Goal: Task Accomplishment & Management: Manage account settings

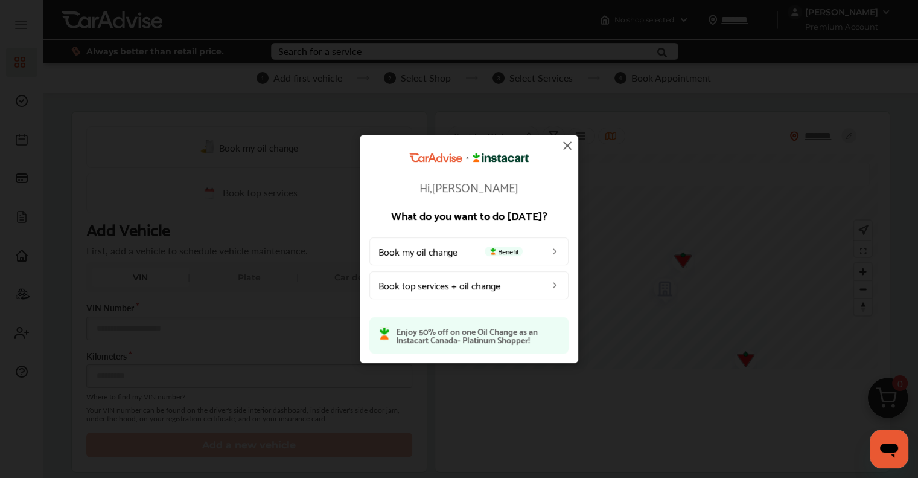
click at [519, 255] on span "Benefit" at bounding box center [504, 251] width 38 height 10
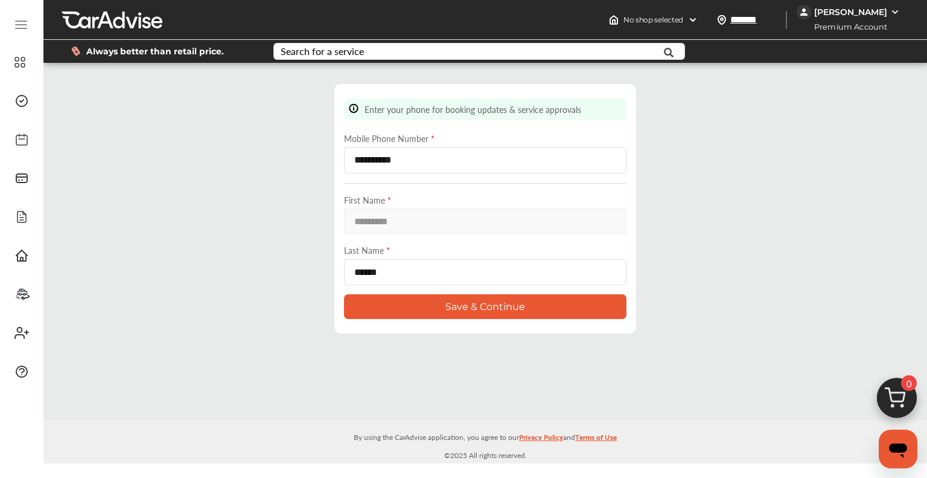
click at [477, 301] on button "Save & Continue" at bounding box center [485, 306] width 283 height 25
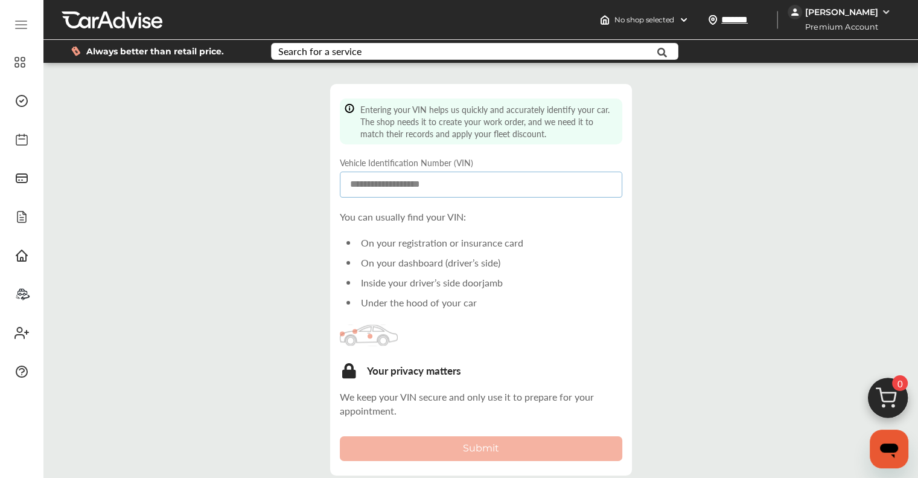
click at [398, 192] on input at bounding box center [481, 184] width 283 height 26
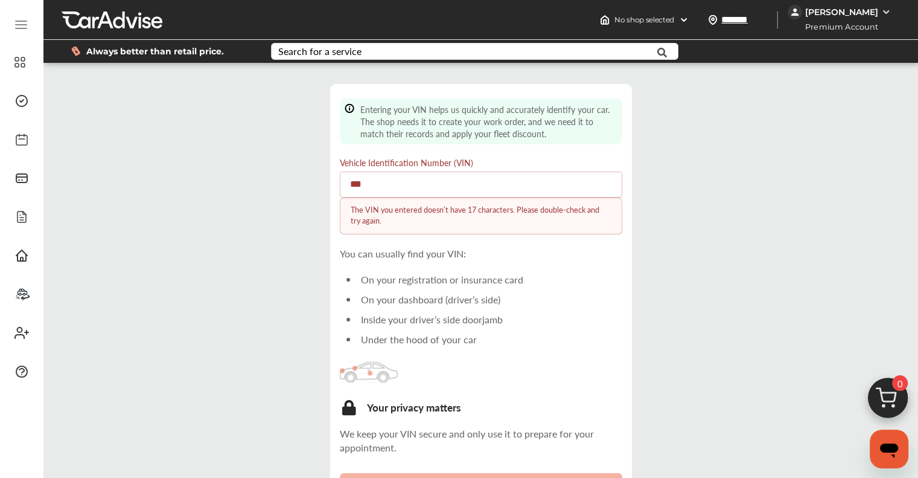
click at [396, 191] on input "***" at bounding box center [481, 184] width 283 height 26
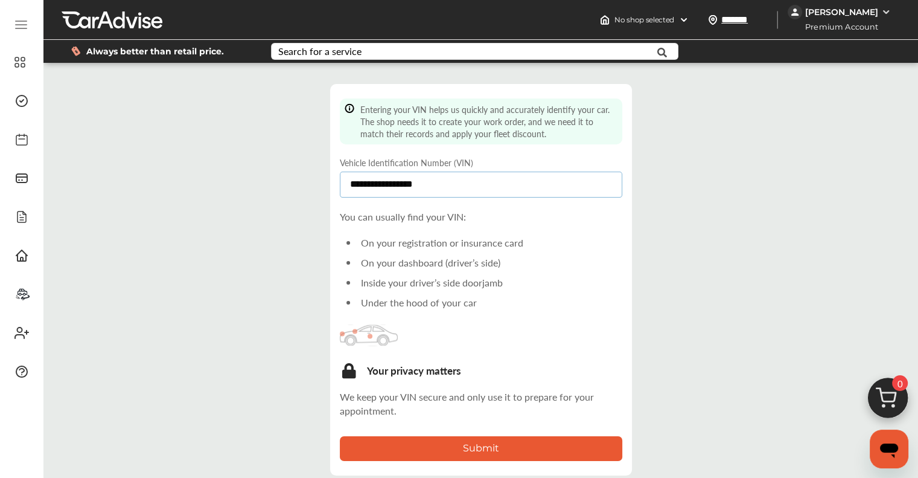
scroll to position [1, 0]
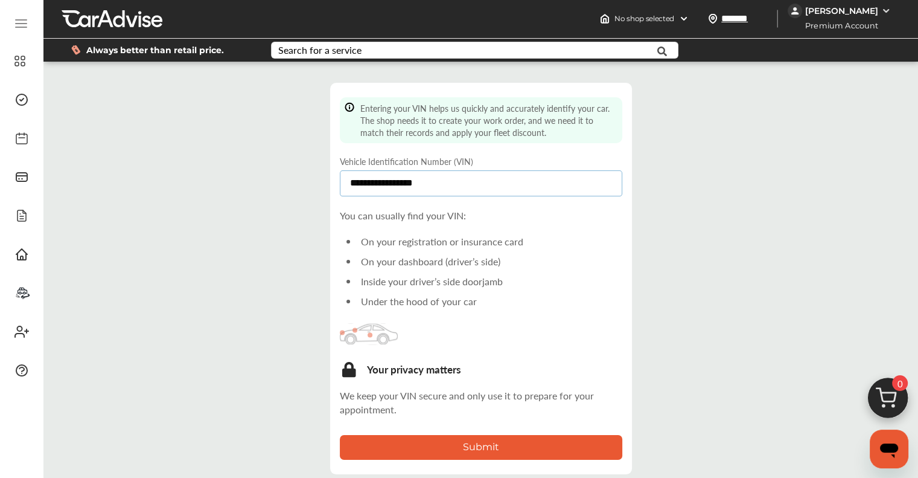
type input "**********"
click at [476, 446] on button "Submit" at bounding box center [481, 447] width 283 height 25
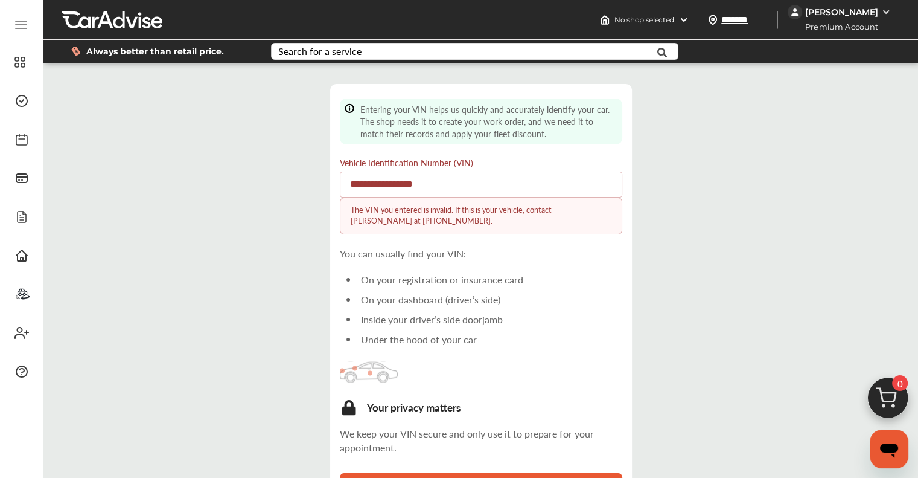
scroll to position [0, 0]
click at [469, 184] on input "**********" at bounding box center [481, 184] width 283 height 26
click at [28, 179] on span "Membership Card" at bounding box center [81, 182] width 107 height 20
click at [22, 81] on ul "Dashboard Approvals Maintenance Schedule Membership Card Glovebox My Garage Car…" at bounding box center [21, 199] width 31 height 371
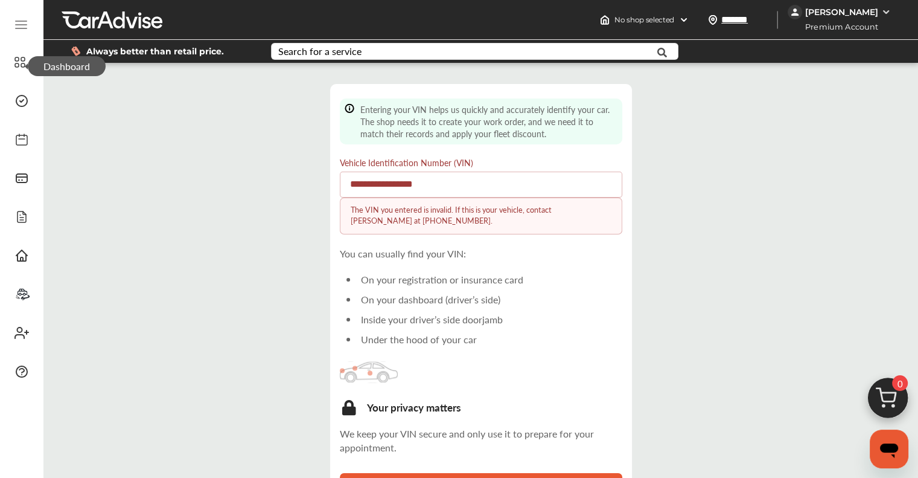
click at [28, 63] on span "Dashboard" at bounding box center [67, 66] width 78 height 20
click at [19, 62] on icon at bounding box center [19, 62] width 11 height 14
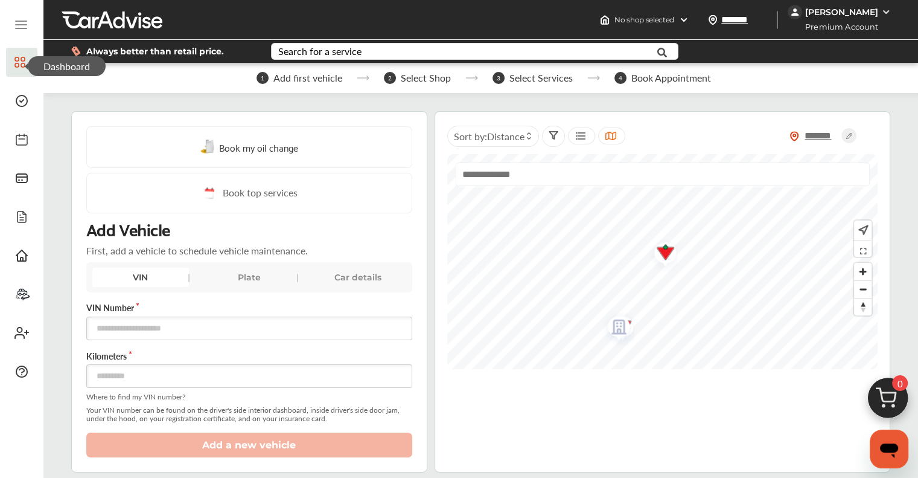
click at [613, 327] on img "Map marker" at bounding box center [615, 329] width 32 height 38
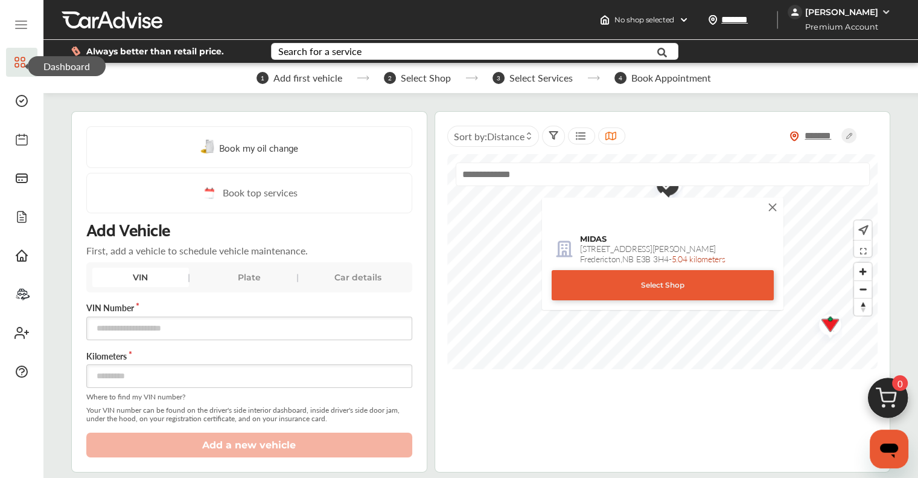
click at [775, 204] on img at bounding box center [772, 206] width 13 height 13
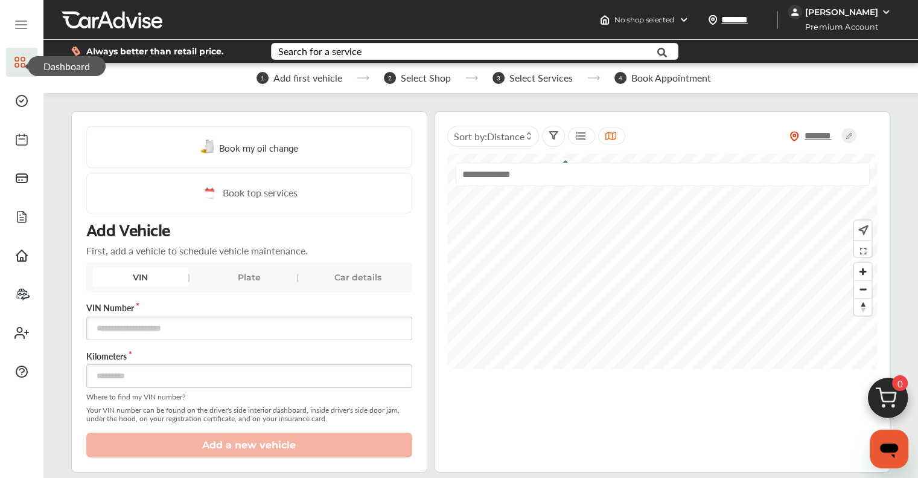
click at [277, 143] on span "Book my oil change" at bounding box center [258, 147] width 79 height 16
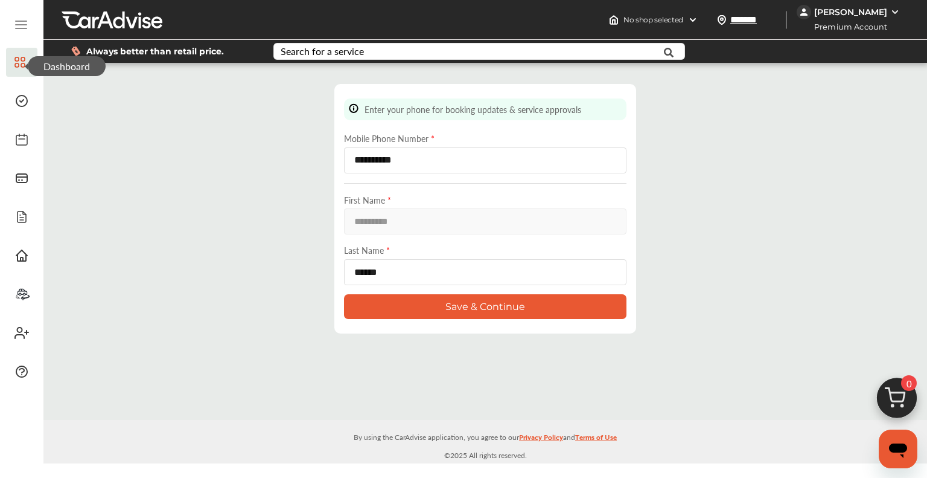
click at [473, 305] on button "Save & Continue" at bounding box center [485, 306] width 283 height 25
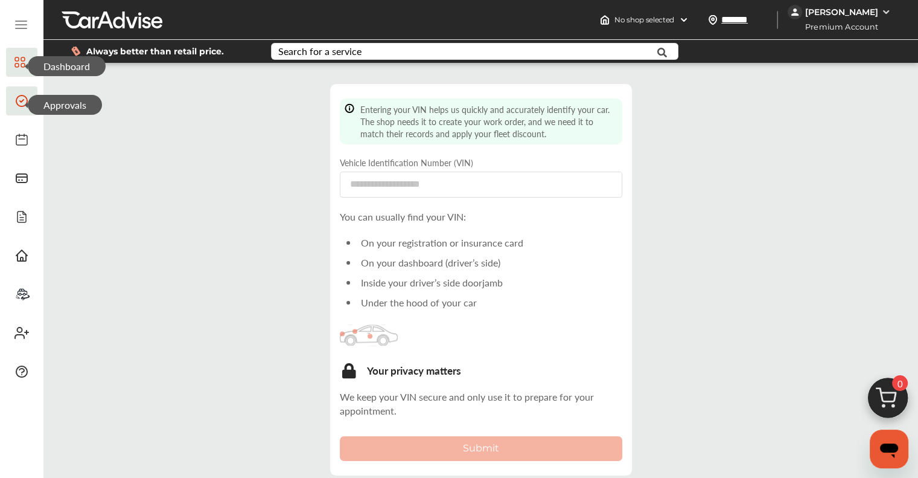
click at [24, 101] on icon at bounding box center [21, 101] width 14 height 14
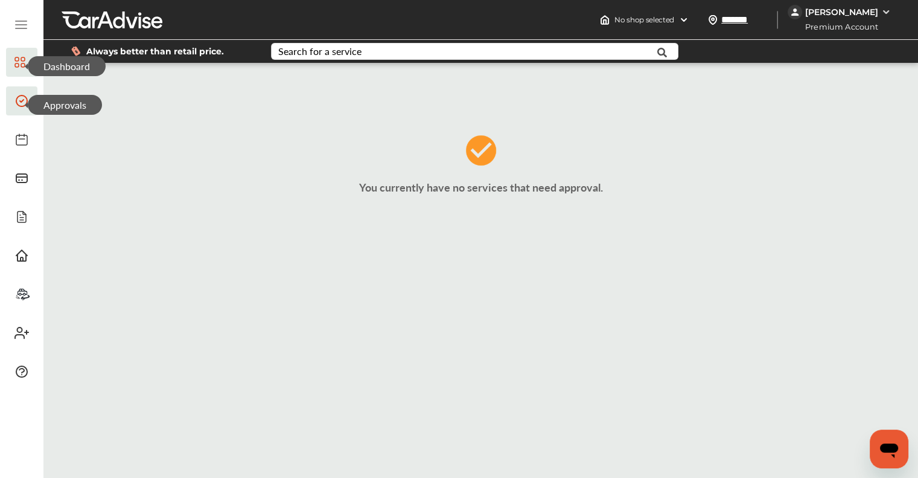
click at [28, 68] on span "Dashboard" at bounding box center [67, 66] width 78 height 20
click at [21, 58] on 1304 at bounding box center [23, 59] width 4 height 4
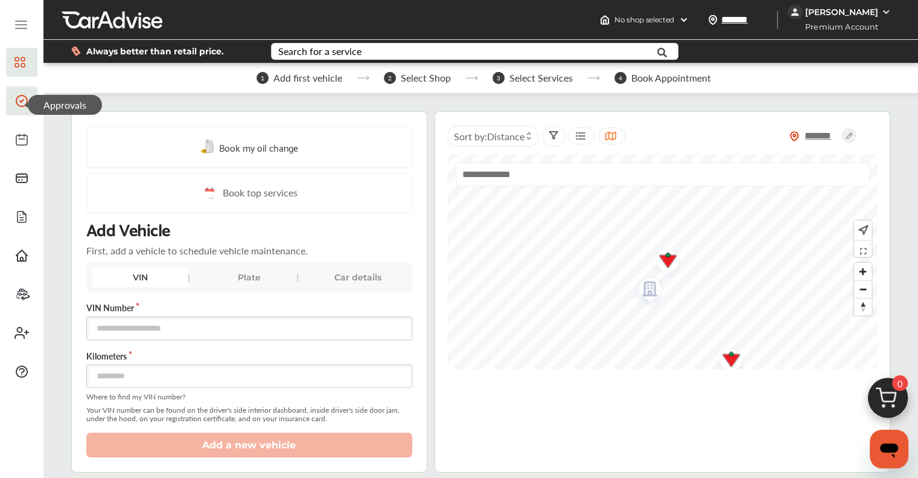
click at [255, 278] on div "Plate" at bounding box center [249, 276] width 97 height 19
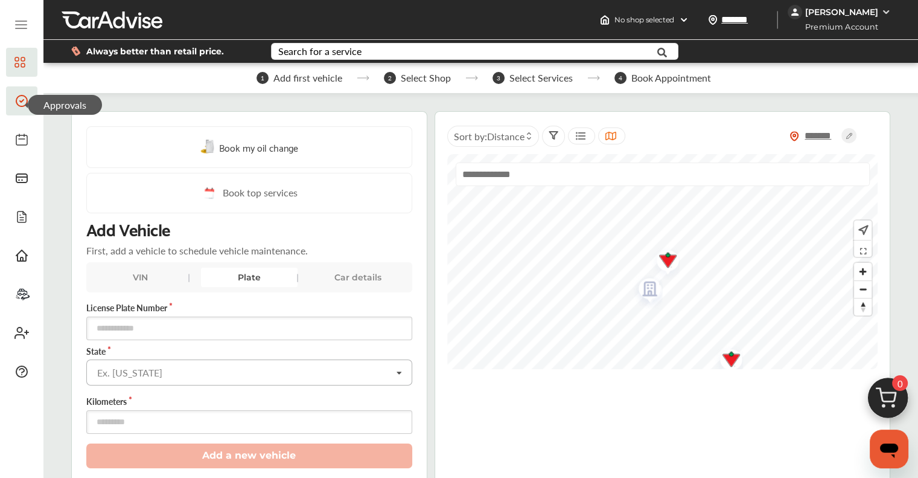
click at [168, 374] on input "text" at bounding box center [250, 372] width 325 height 24
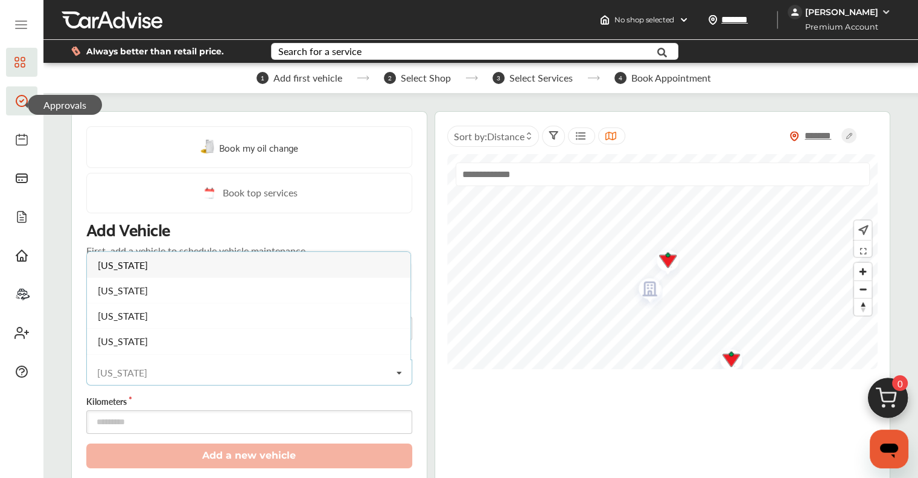
type input "**********"
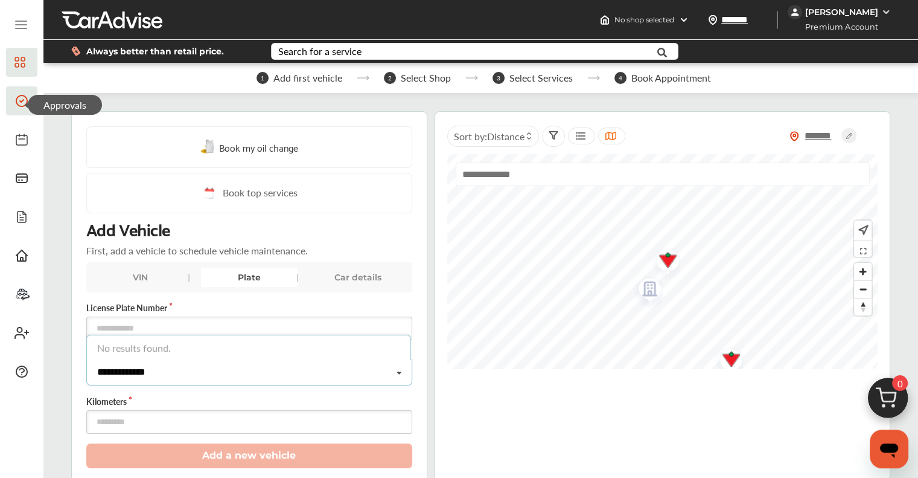
click at [380, 371] on input "**********" at bounding box center [250, 372] width 325 height 24
click at [191, 385] on div "State Ex. [US_STATE] No results found." at bounding box center [249, 368] width 326 height 46
click at [850, 15] on div "[PERSON_NAME]" at bounding box center [841, 12] width 73 height 11
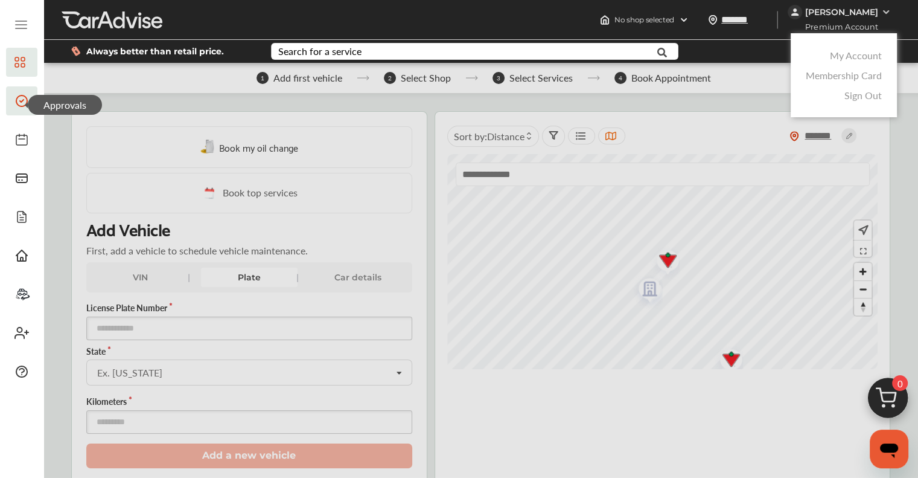
click at [872, 54] on link "My Account" at bounding box center [856, 55] width 52 height 14
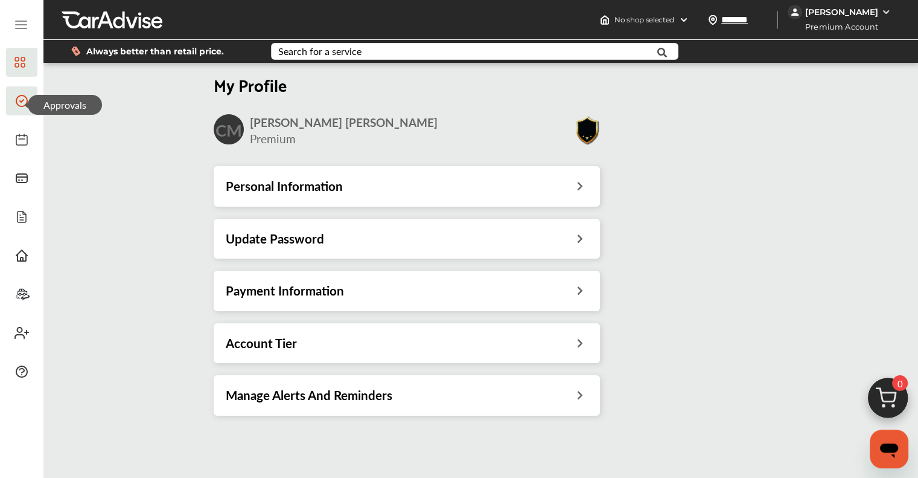
click at [586, 343] on icon at bounding box center [580, 341] width 11 height 13
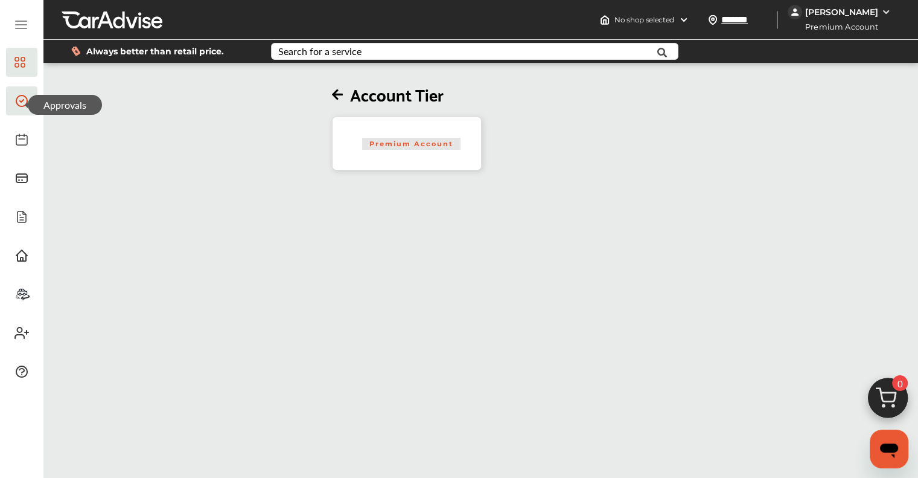
click at [435, 147] on span "Premium Account" at bounding box center [411, 144] width 98 height 12
click at [348, 98] on icon at bounding box center [341, 95] width 18 height 13
click at [340, 94] on icon at bounding box center [337, 95] width 11 height 13
